Goal: Task Accomplishment & Management: Complete application form

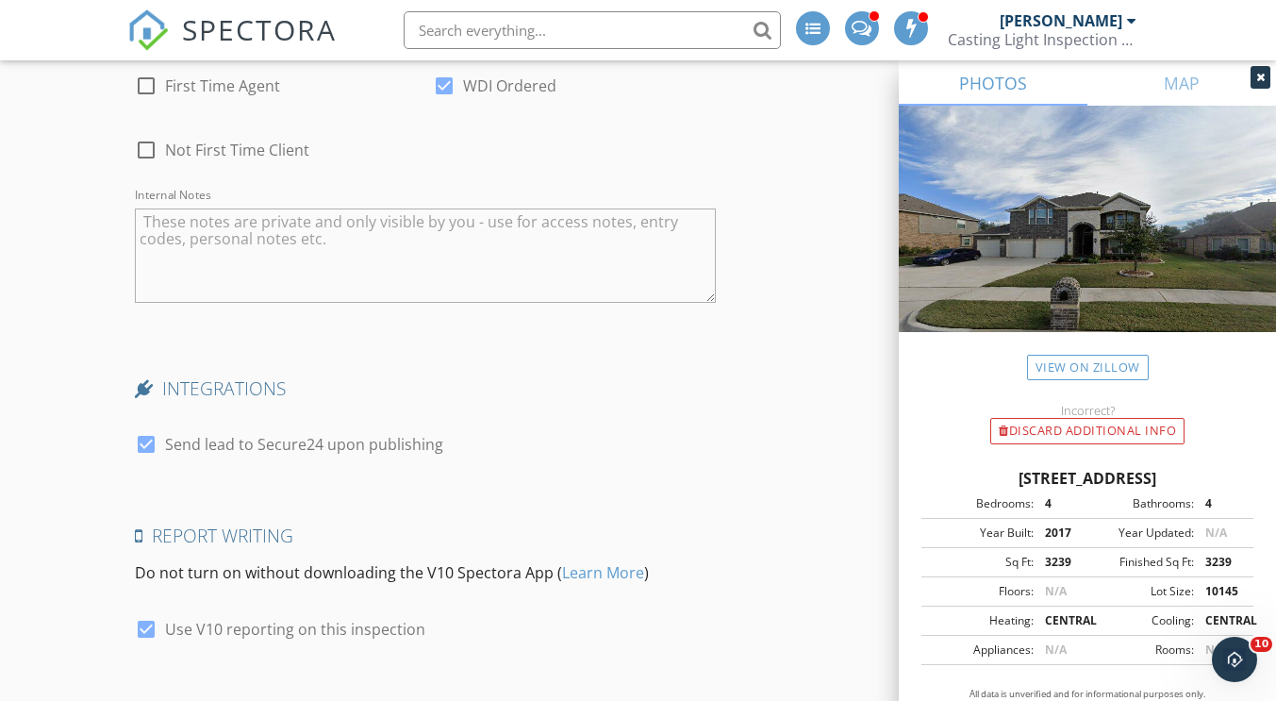
scroll to position [4378, 0]
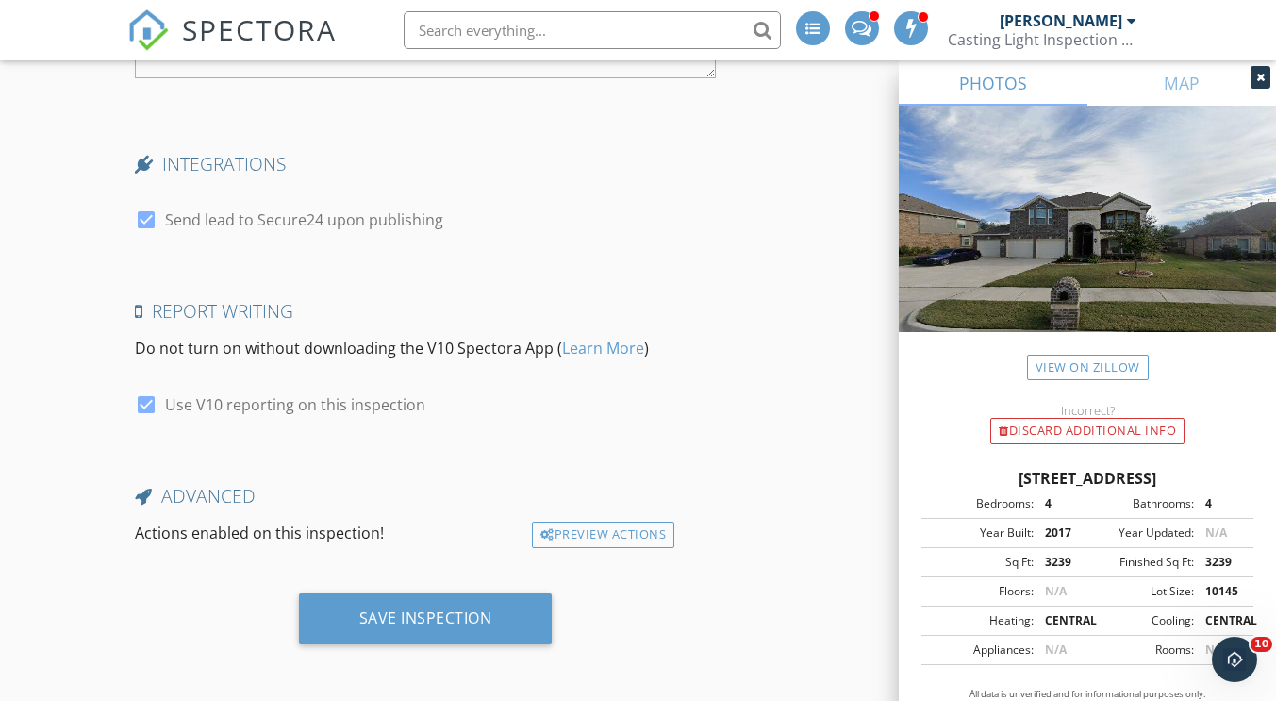
click at [454, 616] on div "Save Inspection" at bounding box center [425, 617] width 133 height 19
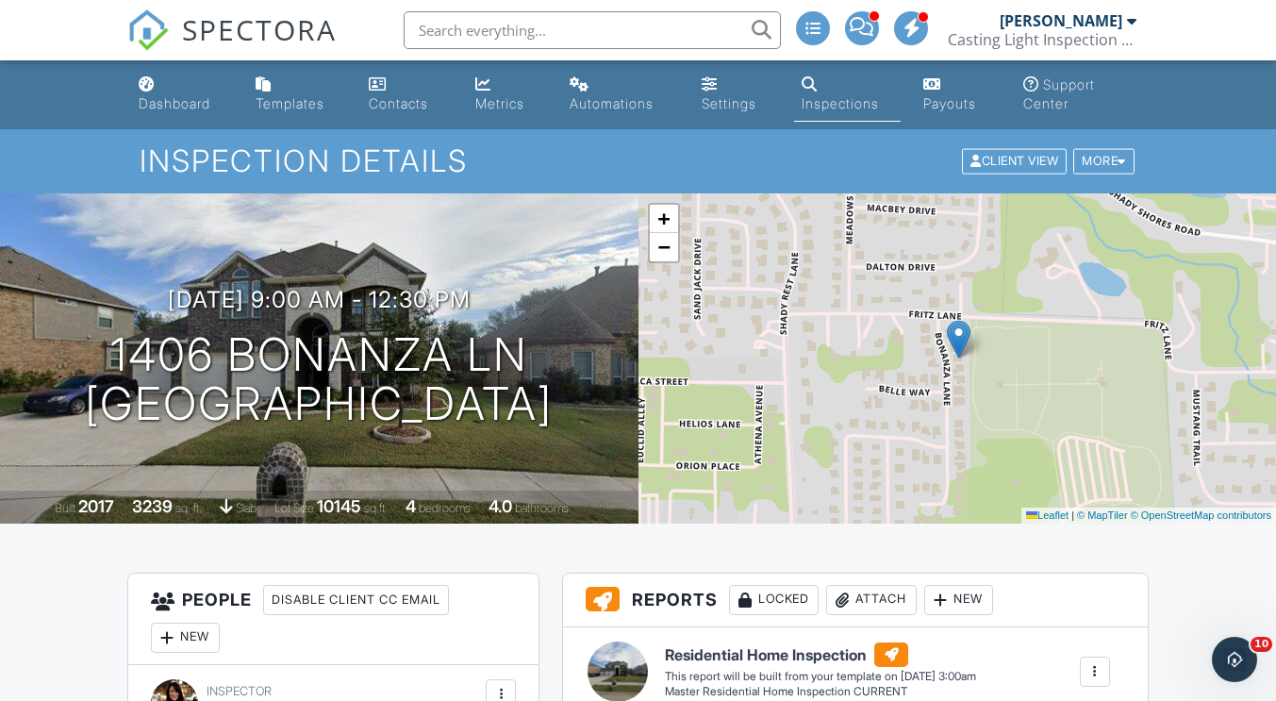
click at [183, 91] on link "Dashboard" at bounding box center [181, 95] width 101 height 54
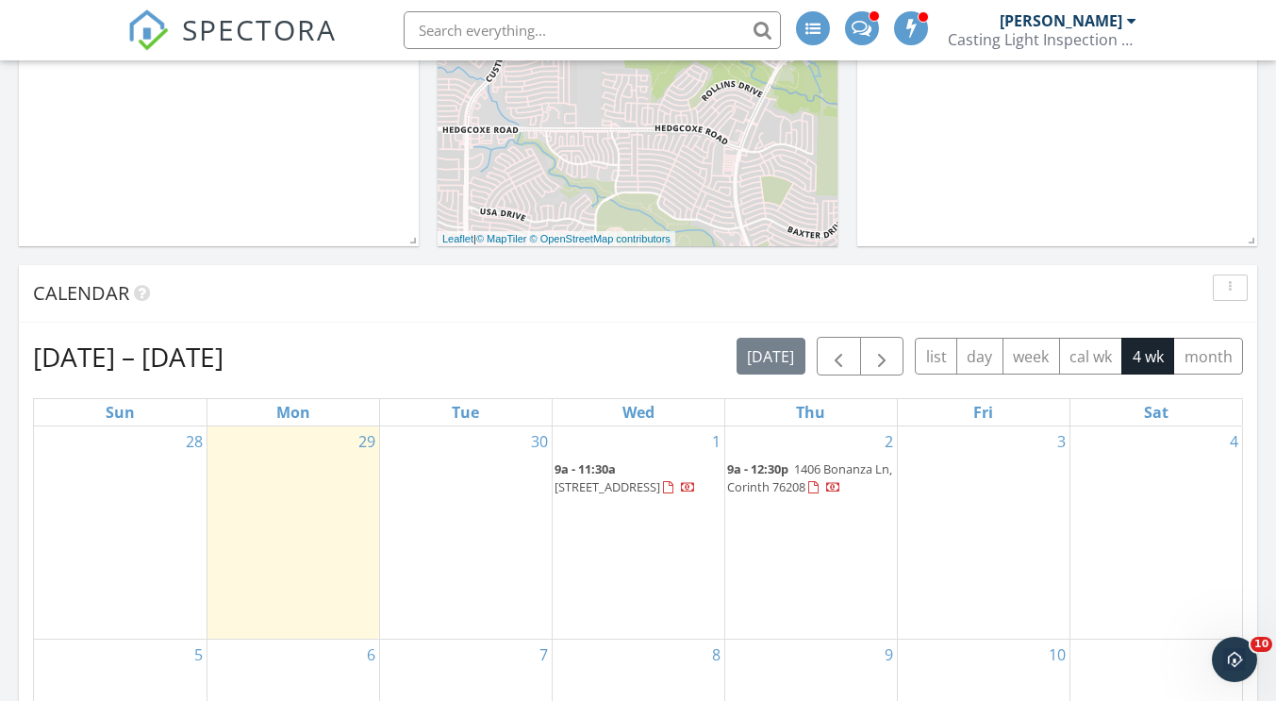
scroll to position [754, 0]
